Goal: Information Seeking & Learning: Learn about a topic

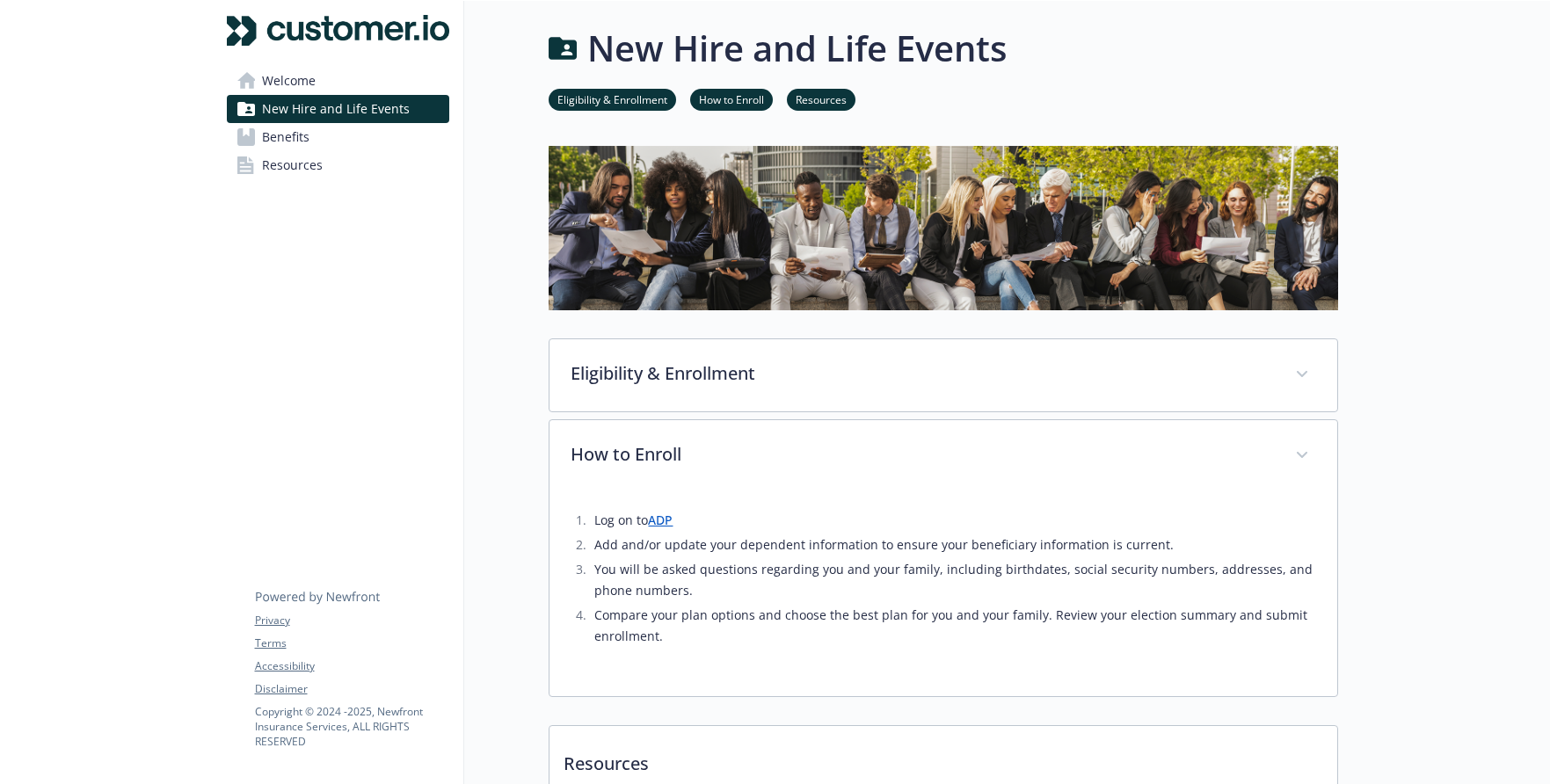
click at [356, 142] on link "Benefits" at bounding box center [338, 136] width 223 height 28
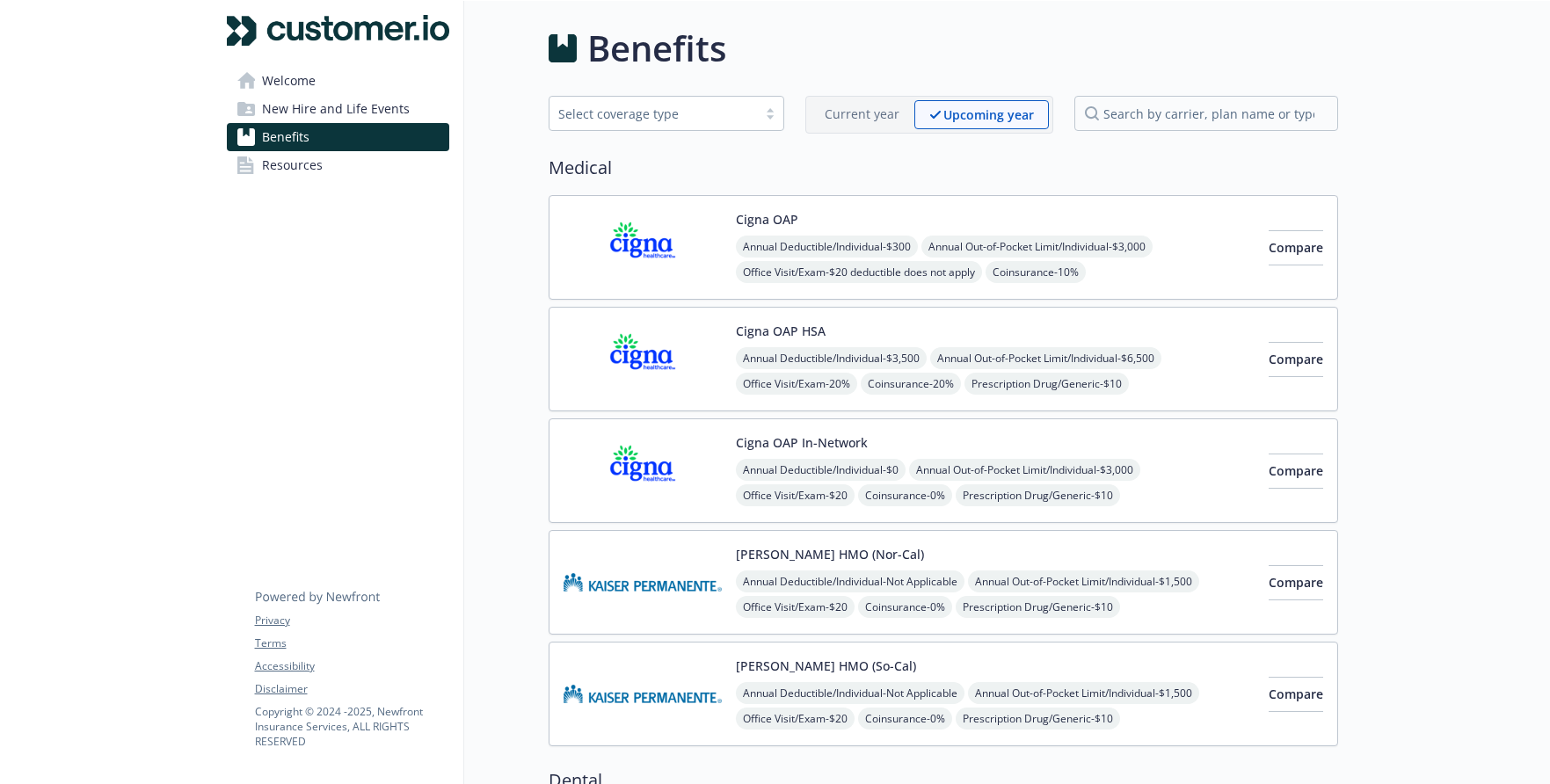
scroll to position [4, 0]
